Goal: Task Accomplishment & Management: Use online tool/utility

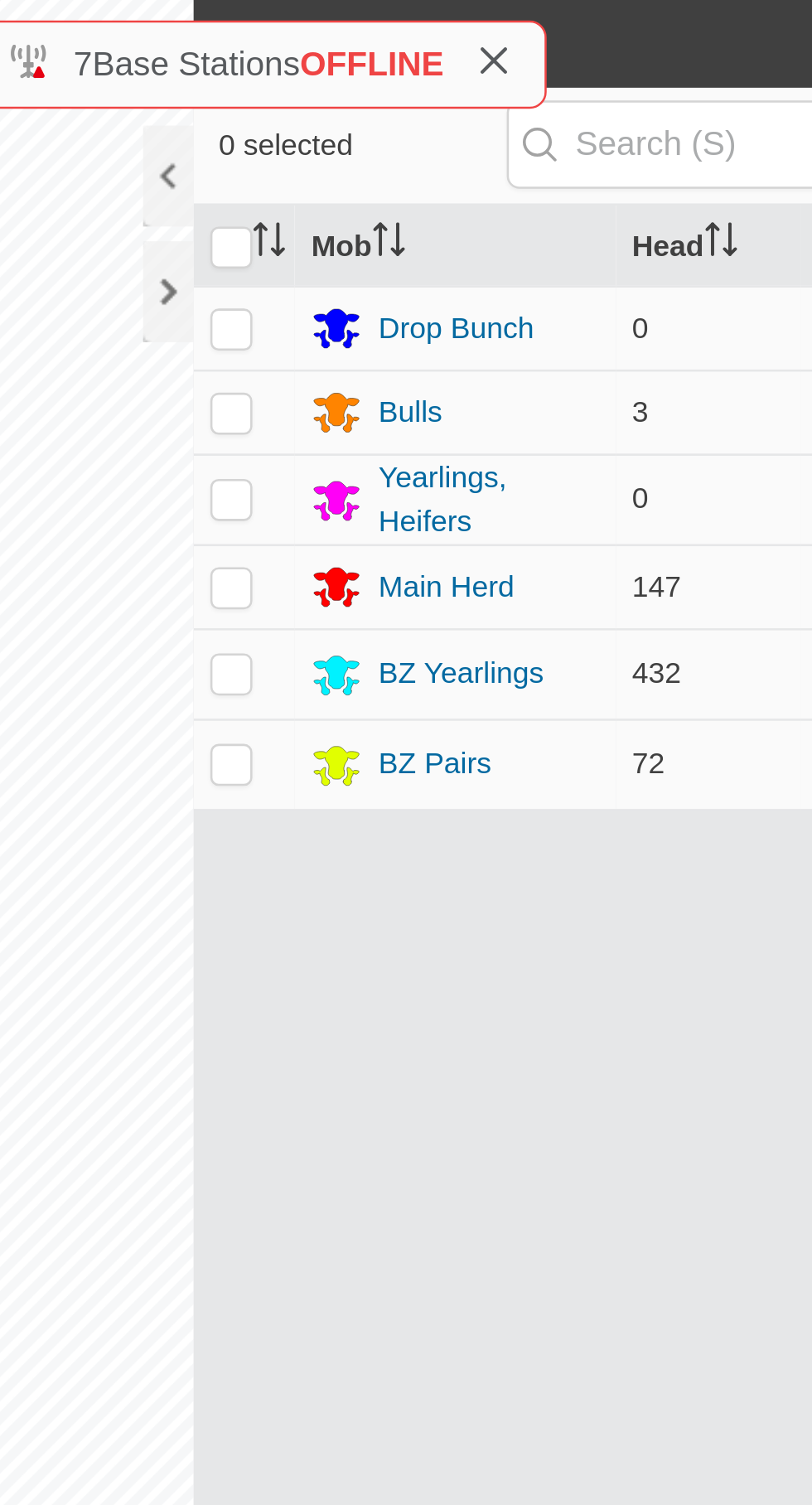
click at [401, 237] on p-checkbox at bounding box center [395, 236] width 16 height 14
click at [404, 239] on td at bounding box center [401, 236] width 40 height 34
click at [401, 239] on p-checkbox at bounding box center [395, 236] width 16 height 14
checkbox input "true"
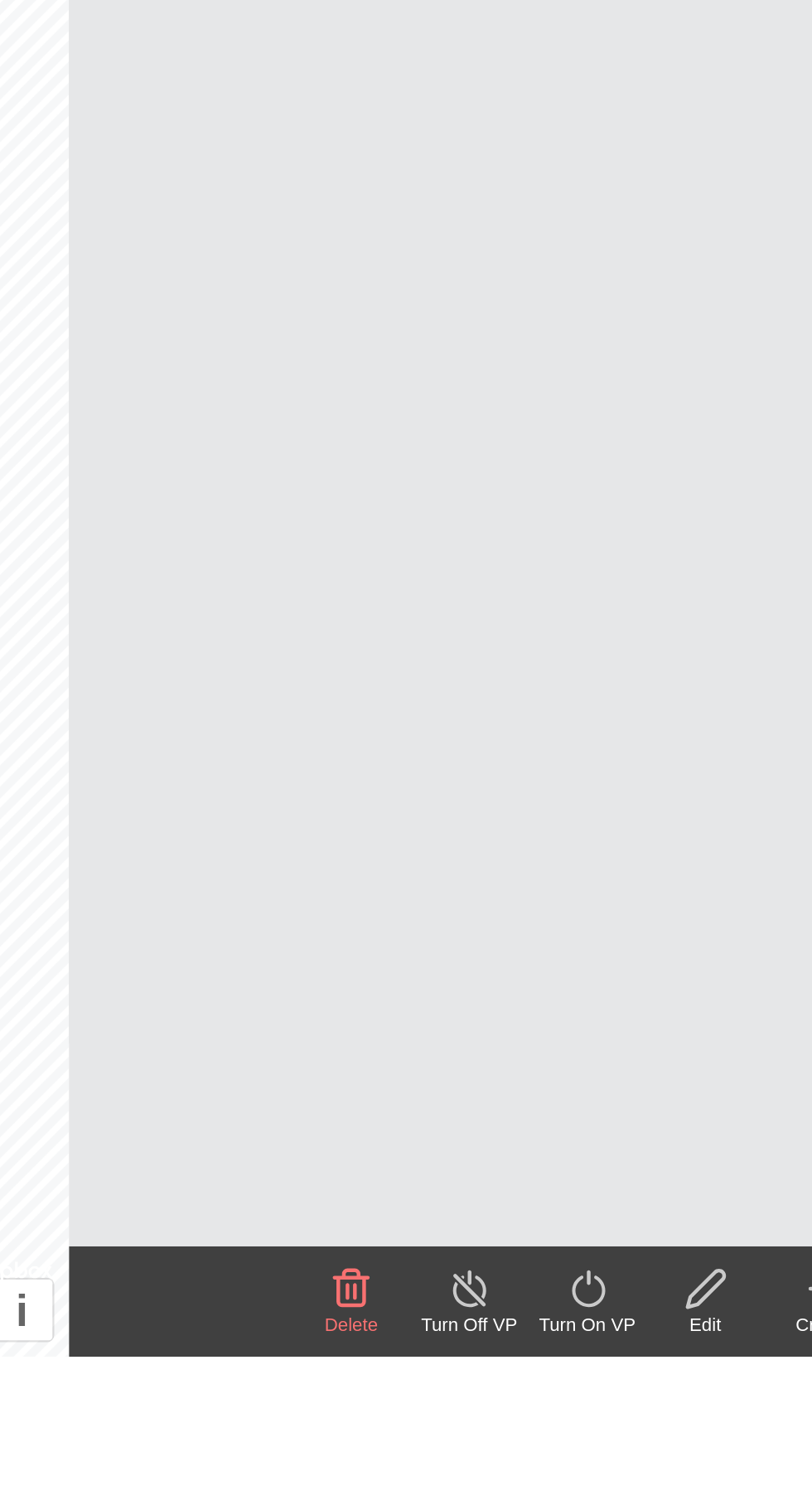
click at [614, 1476] on icon at bounding box center [613, 1475] width 21 height 20
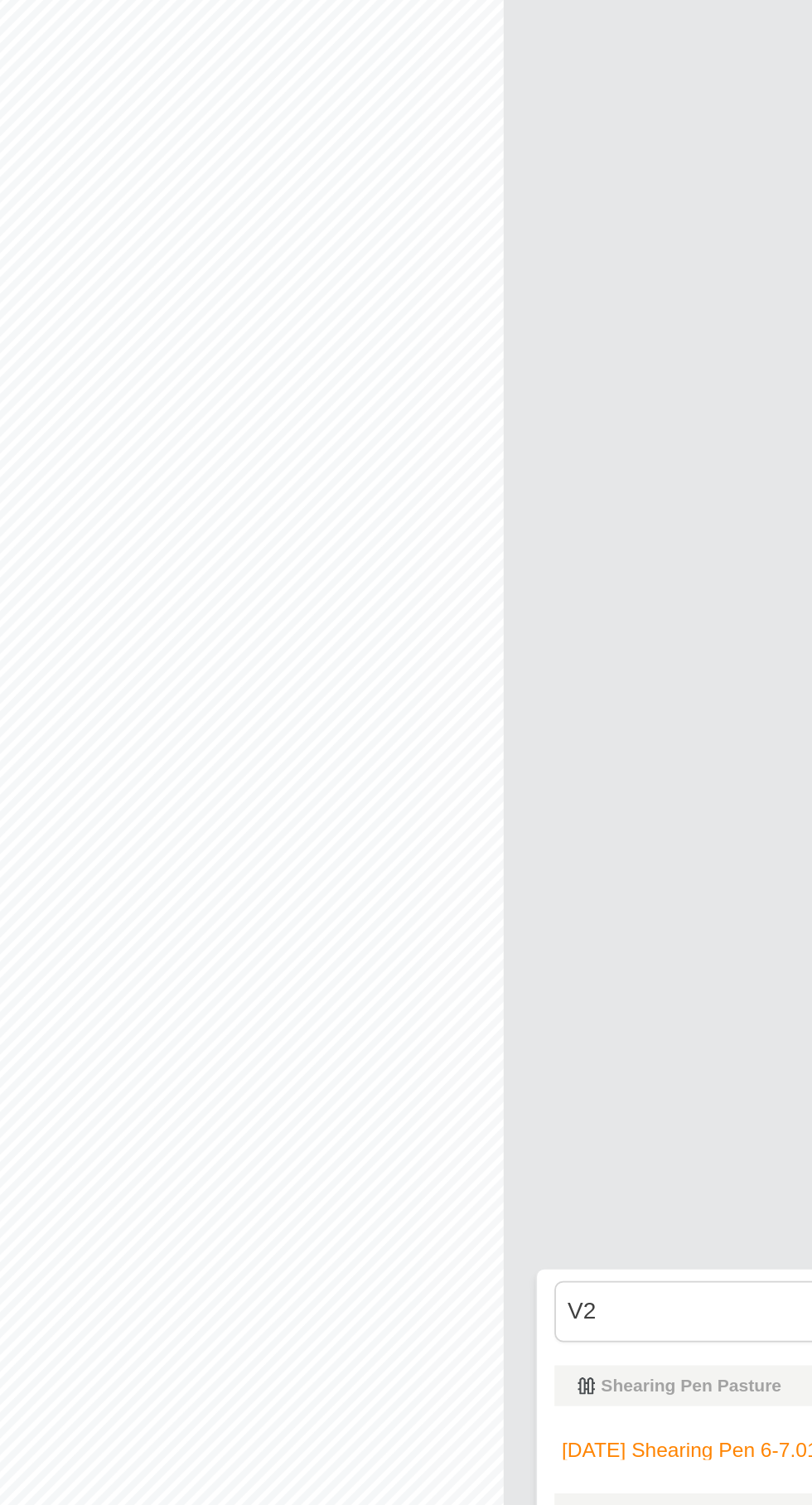
type input "V2"
click at [473, 1420] on span "[DATE] Shearing Pen 6-7.01 v2" at bounding box center [494, 1421] width 162 height 12
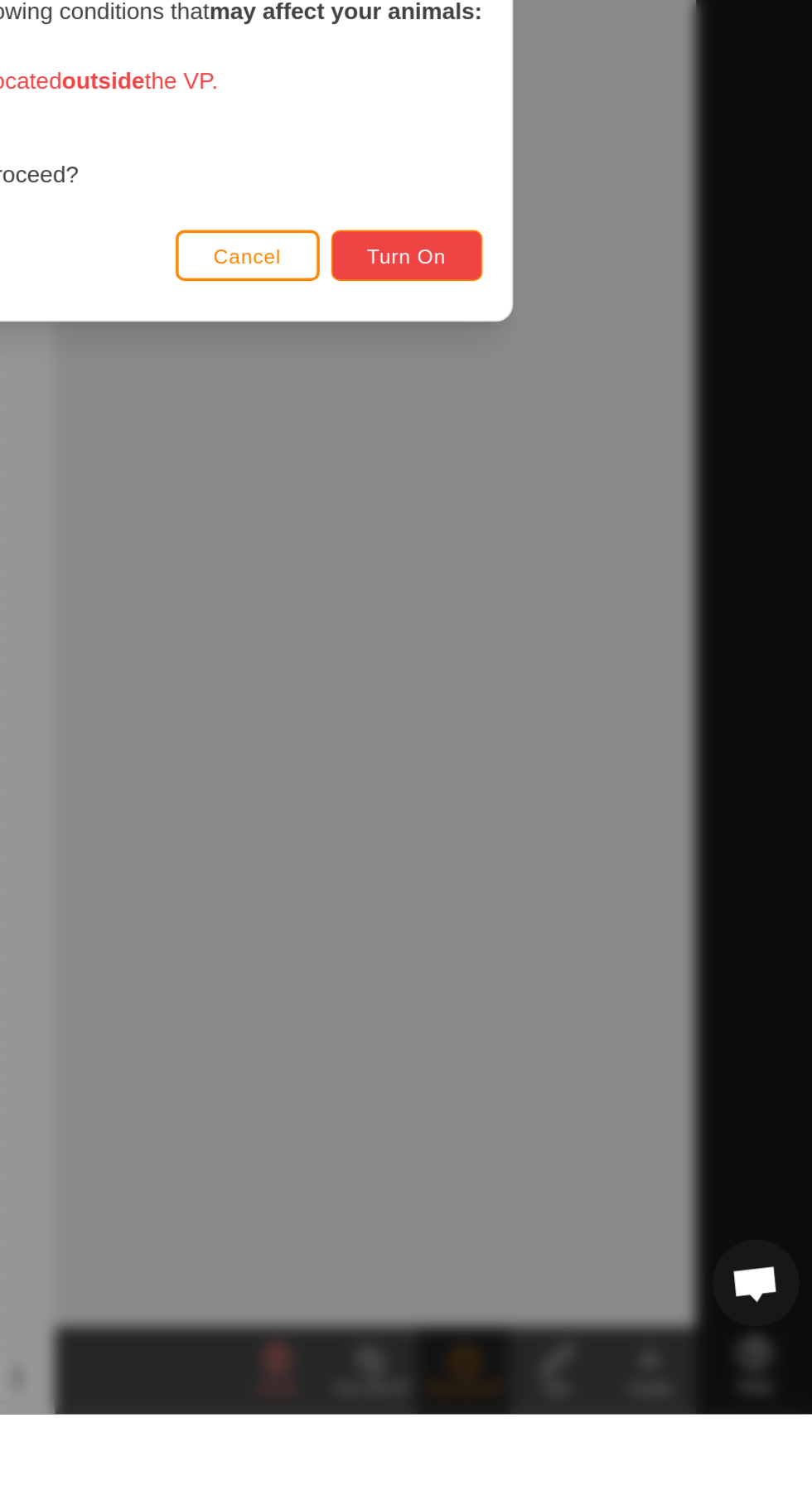
click at [598, 859] on button "Turn On" at bounding box center [580, 846] width 86 height 29
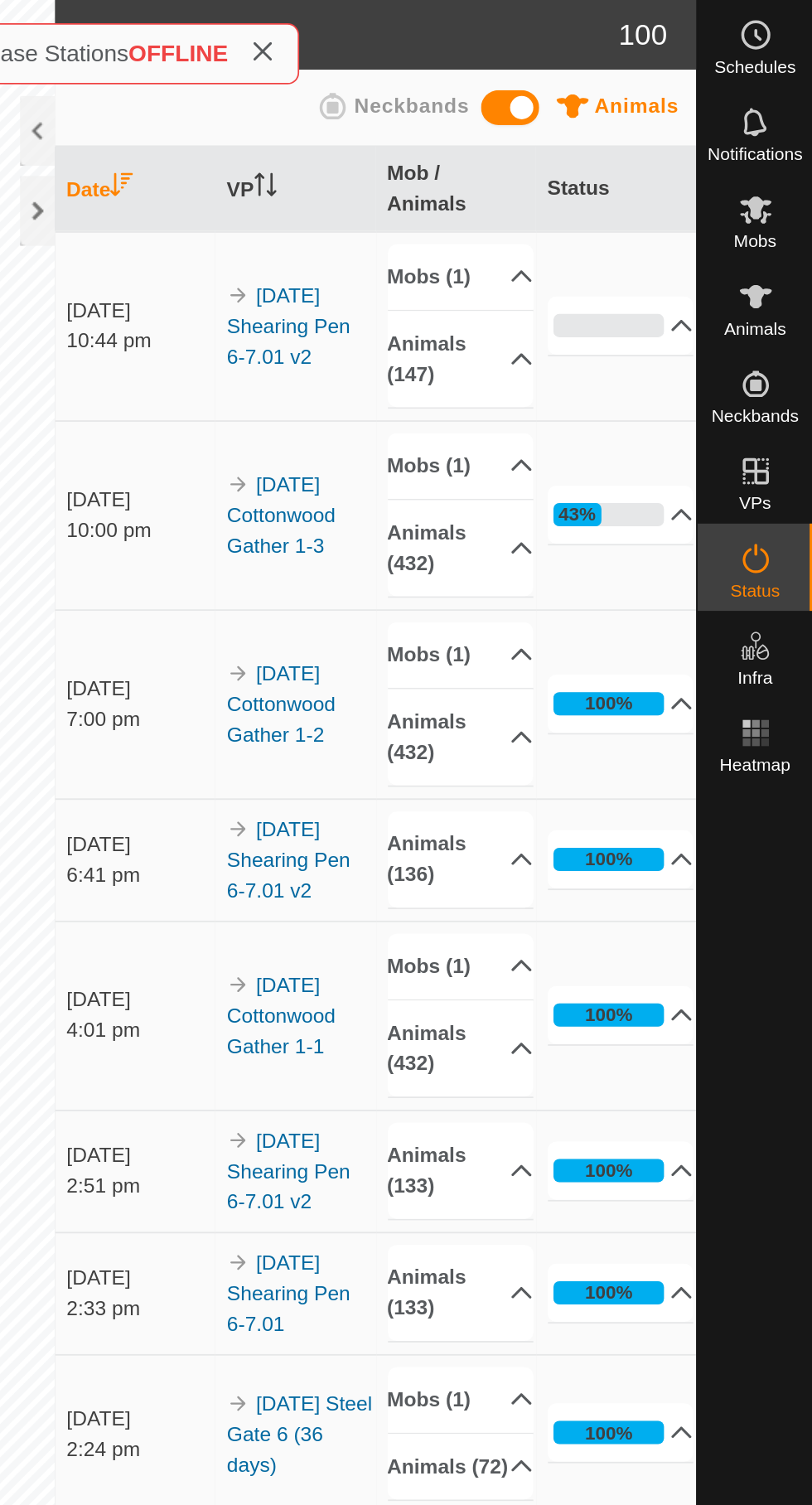
click at [365, 128] on div at bounding box center [371, 120] width 20 height 40
